Goal: Task Accomplishment & Management: Manage account settings

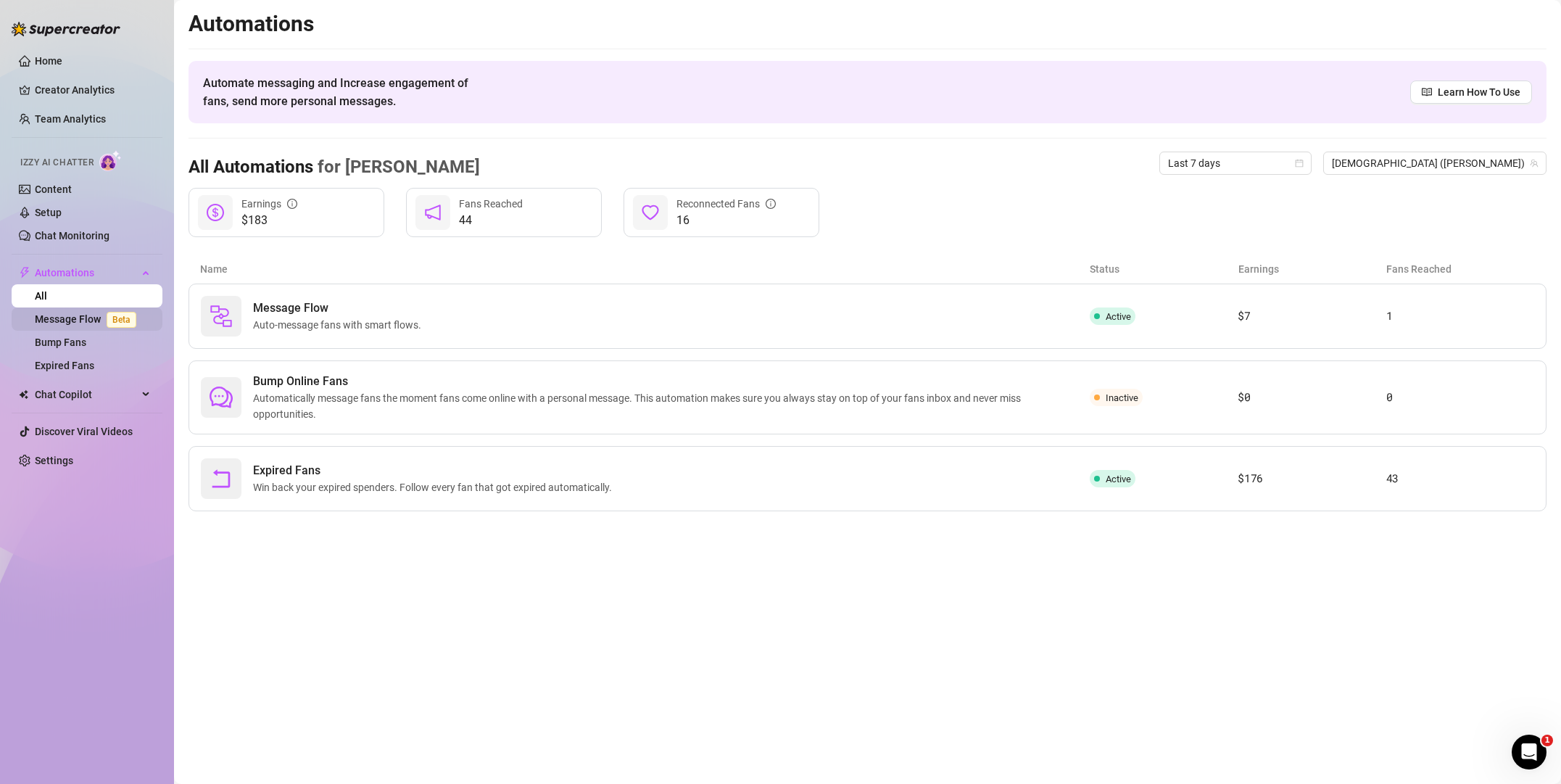
click at [71, 315] on link "Message Flow Beta" at bounding box center [89, 319] width 107 height 12
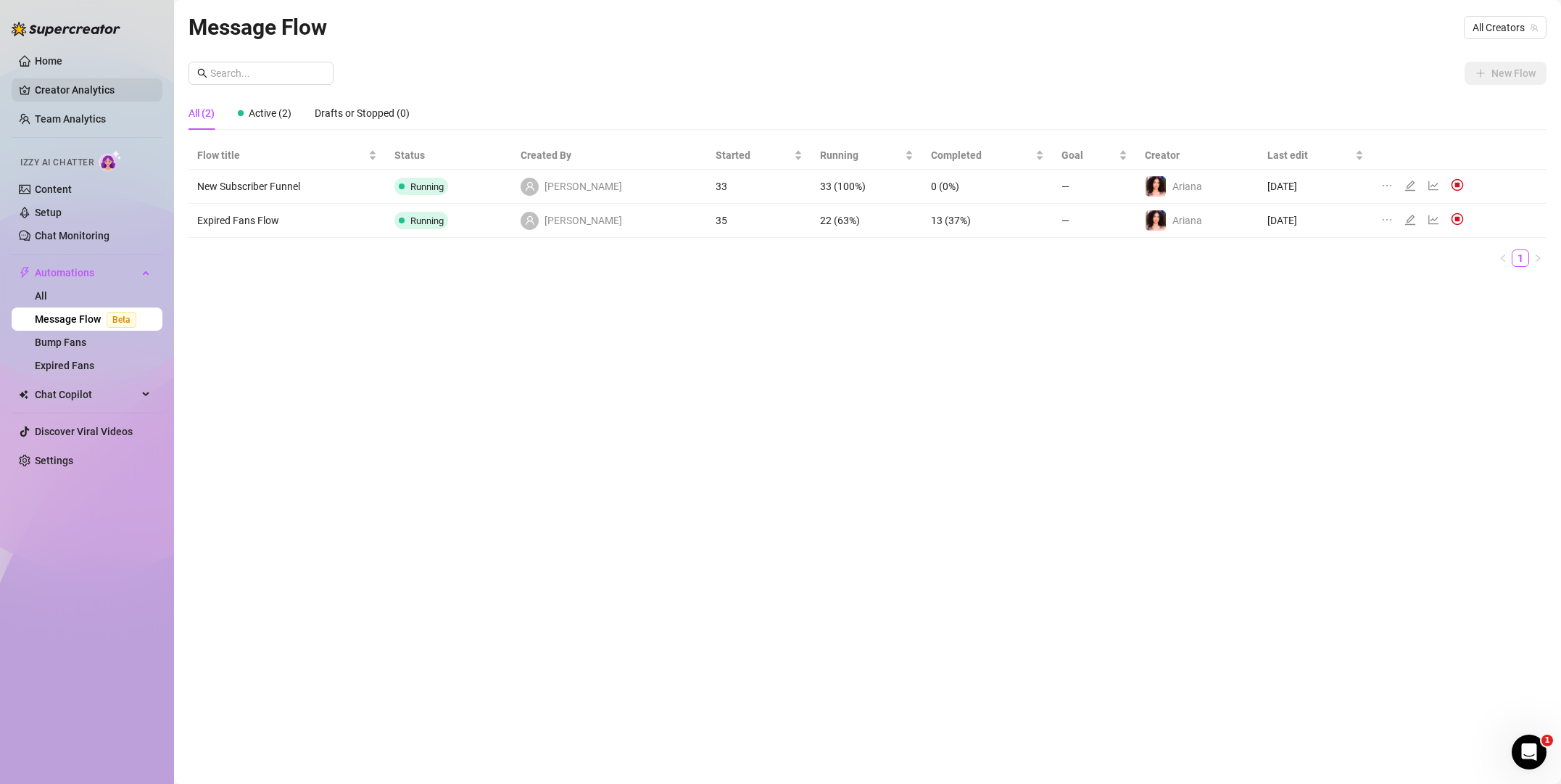
click at [68, 90] on link "Creator Analytics" at bounding box center [93, 90] width 116 height 23
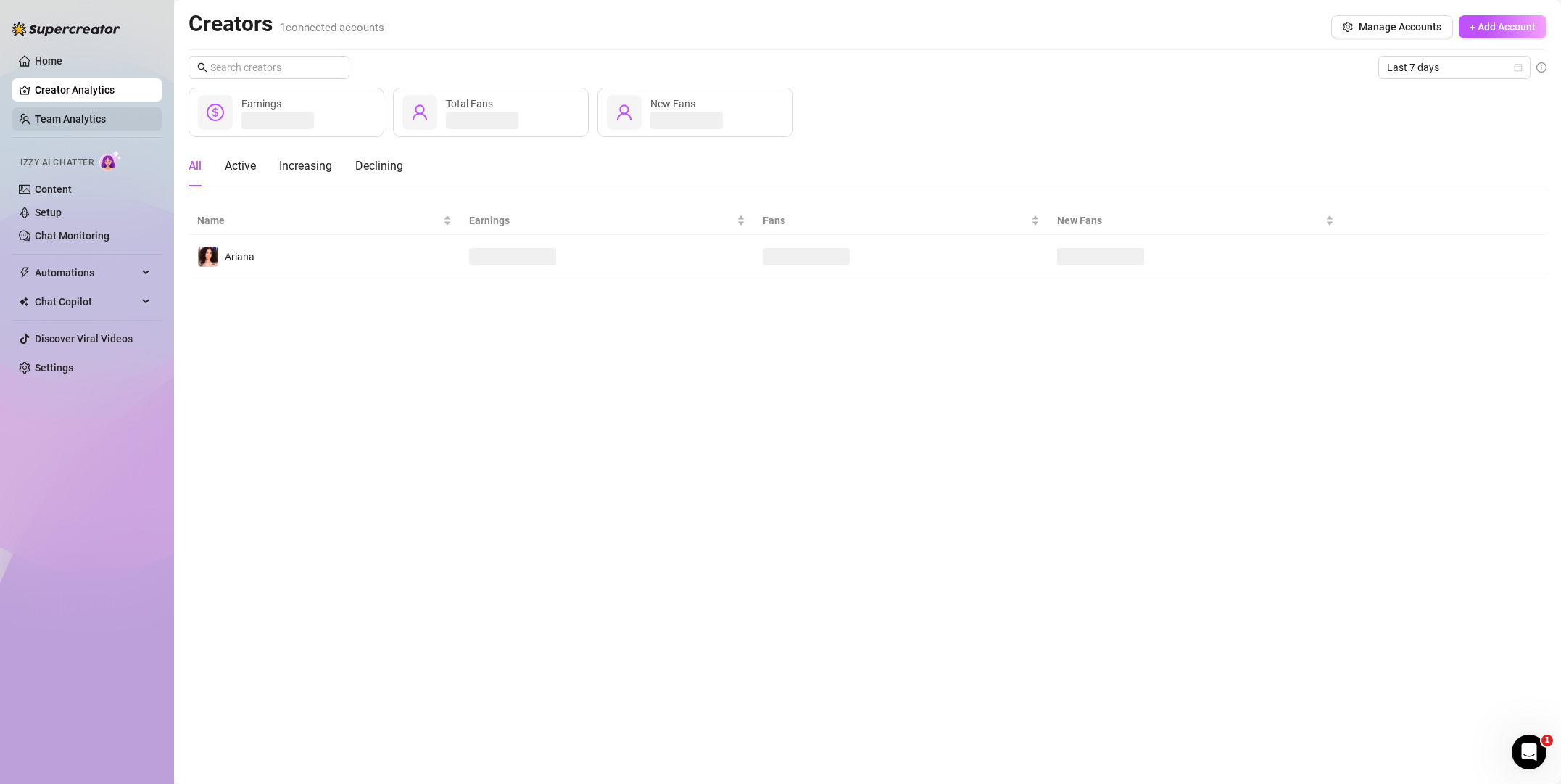
click at [63, 123] on link "Team Analytics" at bounding box center [70, 119] width 71 height 12
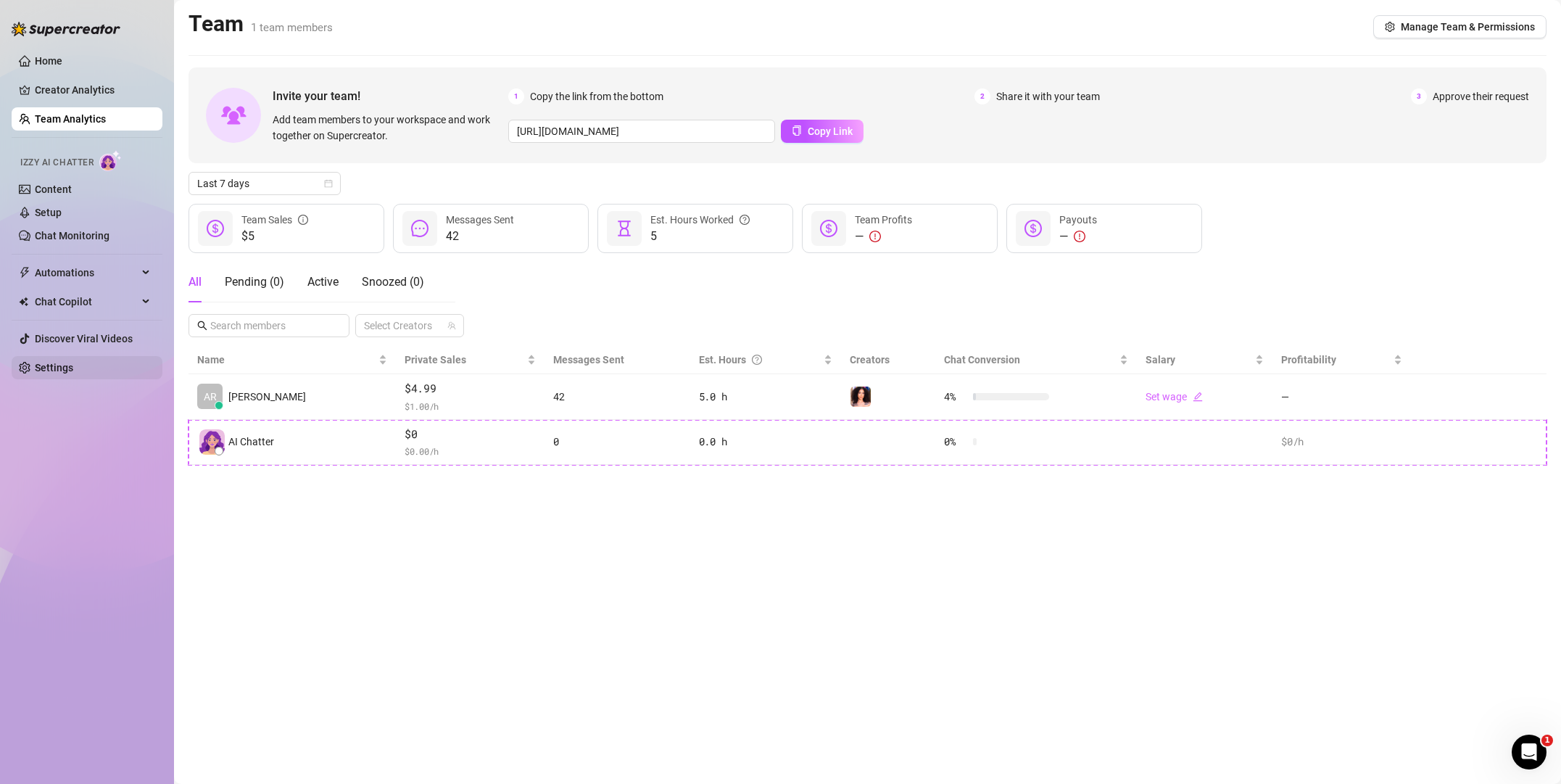
click at [38, 363] on link "Settings" at bounding box center [54, 367] width 38 height 12
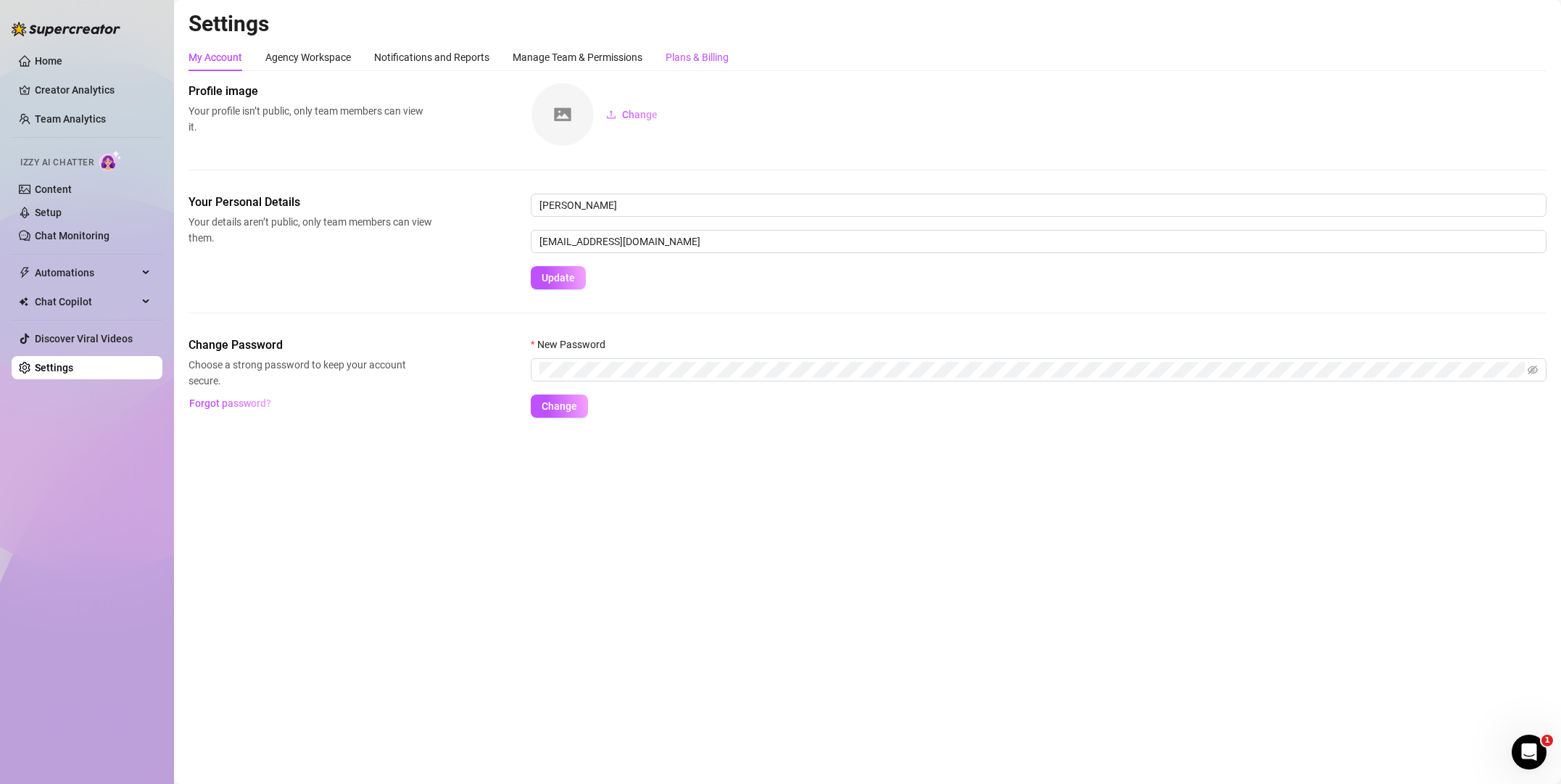
click at [686, 55] on div "Plans & Billing" at bounding box center [697, 57] width 63 height 16
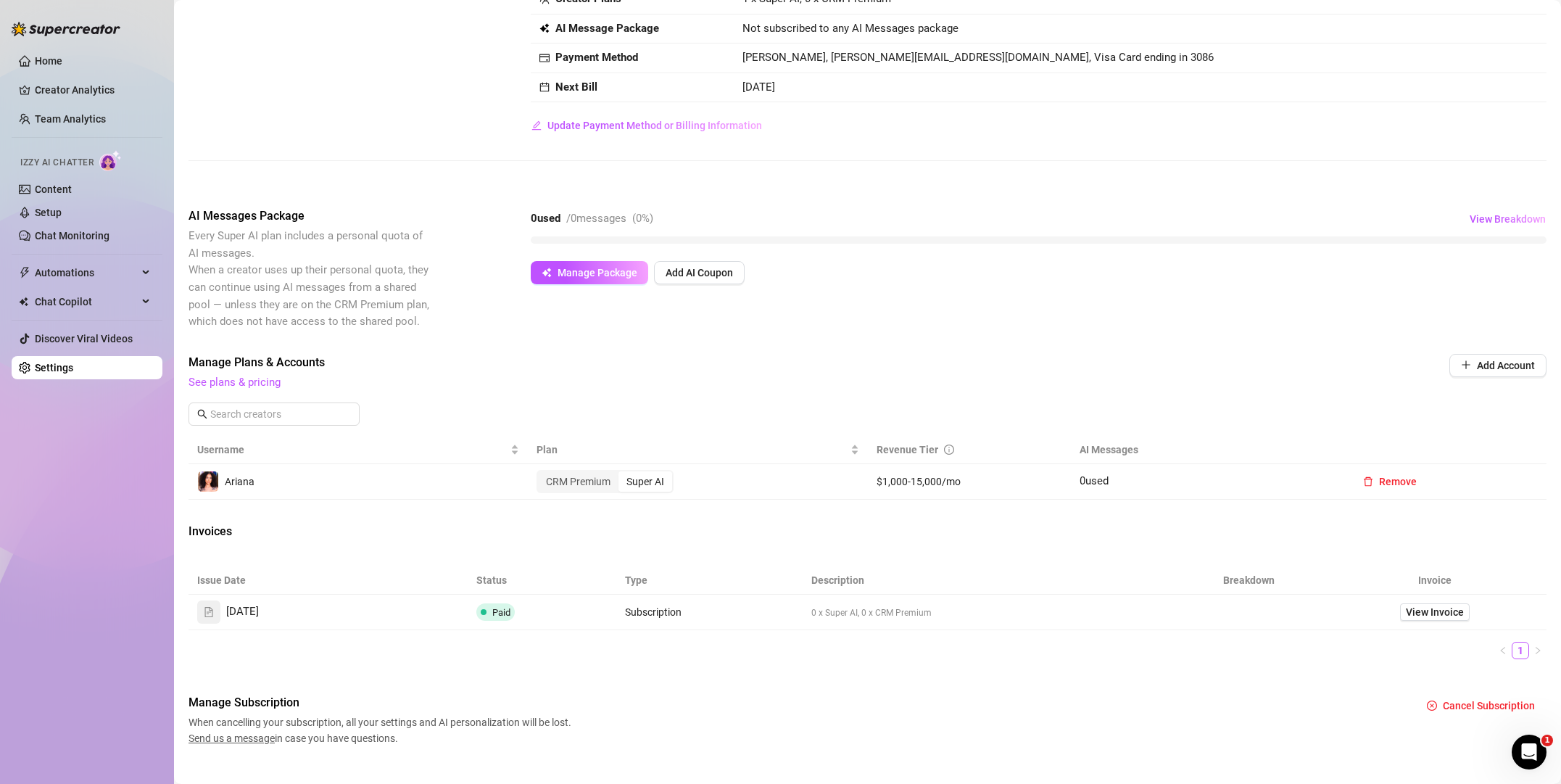
scroll to position [100, 0]
click at [581, 277] on button "Manage Package" at bounding box center [589, 271] width 117 height 23
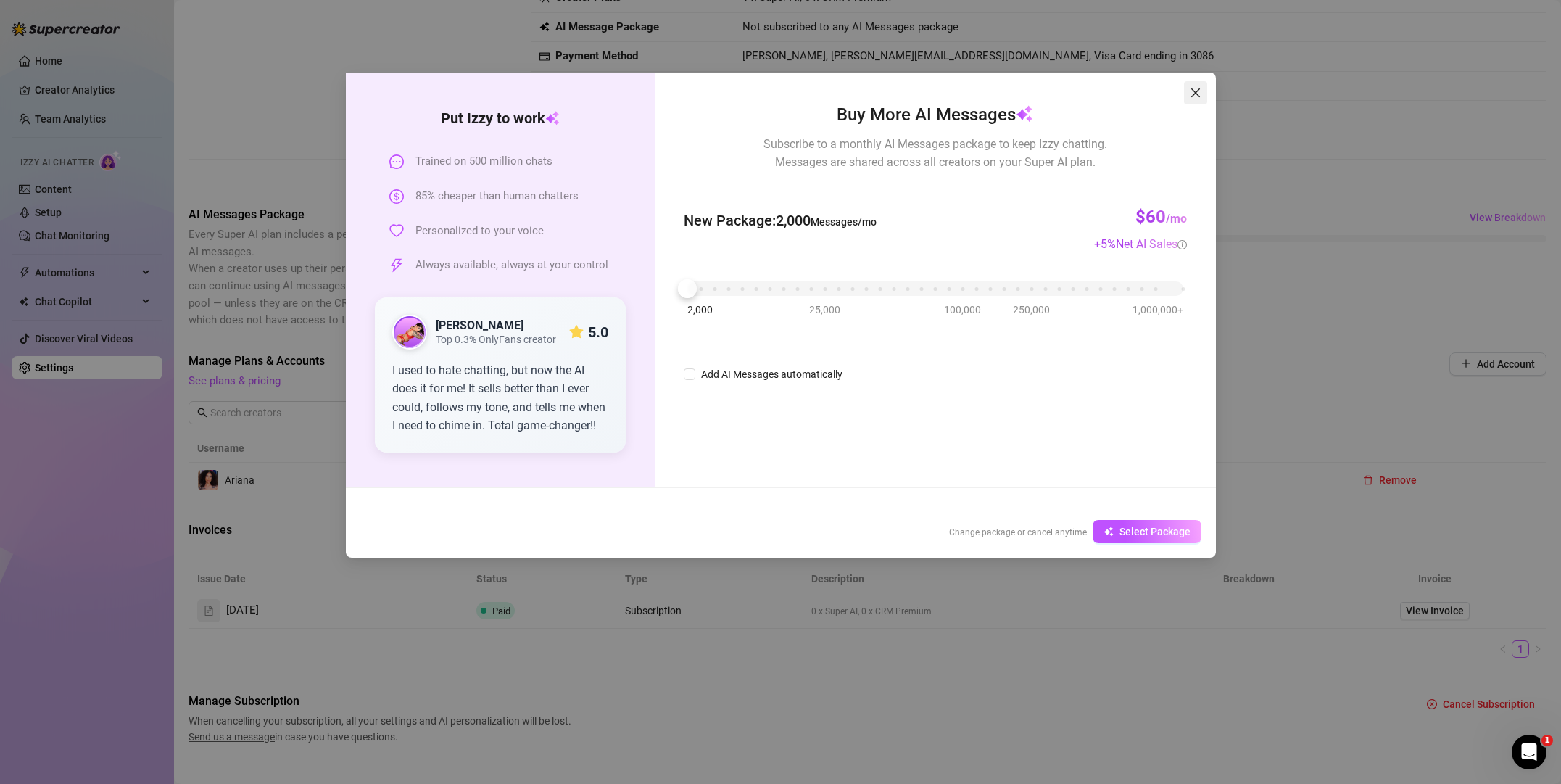
click at [1194, 93] on icon "close" at bounding box center [1196, 93] width 12 height 12
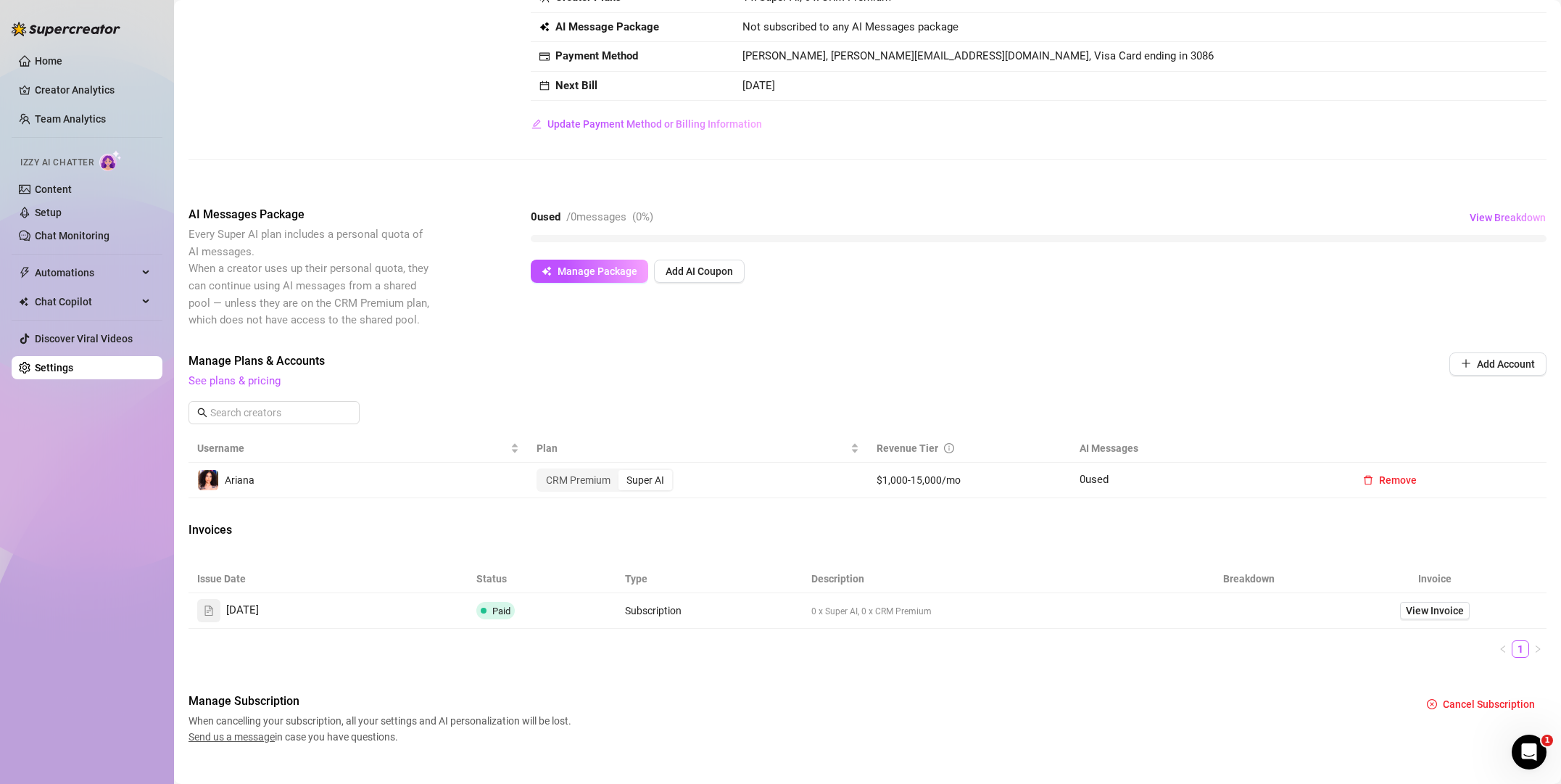
scroll to position [121, 0]
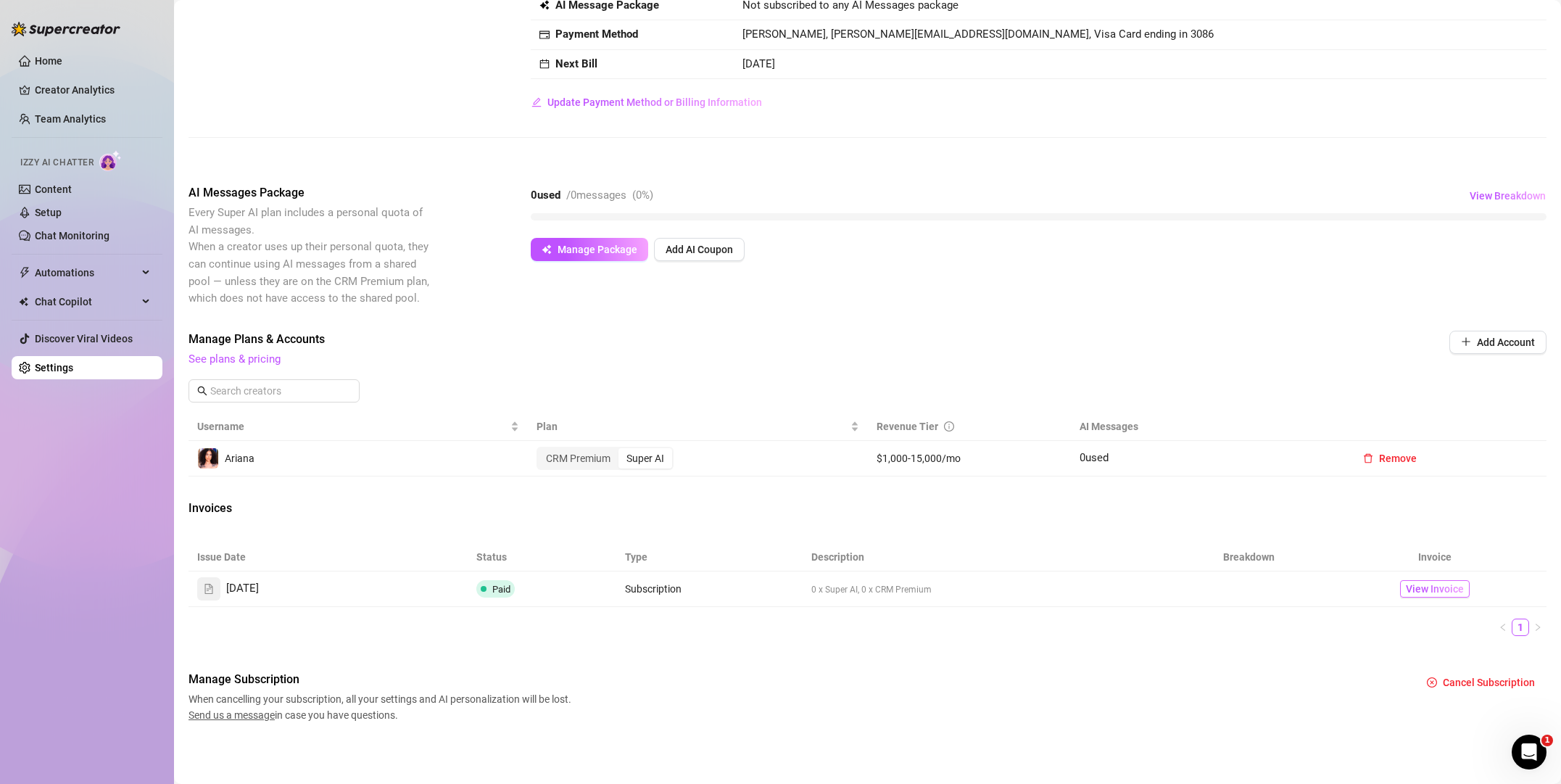
click at [1438, 588] on span "View Invoice" at bounding box center [1435, 589] width 58 height 16
click at [949, 427] on icon "info-circle" at bounding box center [949, 426] width 1 height 5
click at [1004, 467] on td "$1,000-15,000/mo" at bounding box center [970, 458] width 204 height 35
